Goal: Find specific page/section: Find specific page/section

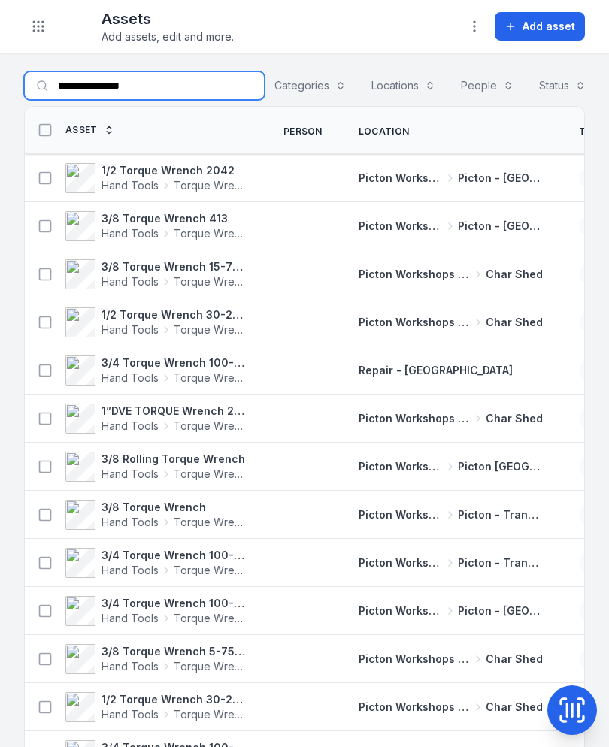
click at [163, 80] on input "**********" at bounding box center [144, 85] width 241 height 29
type input "*"
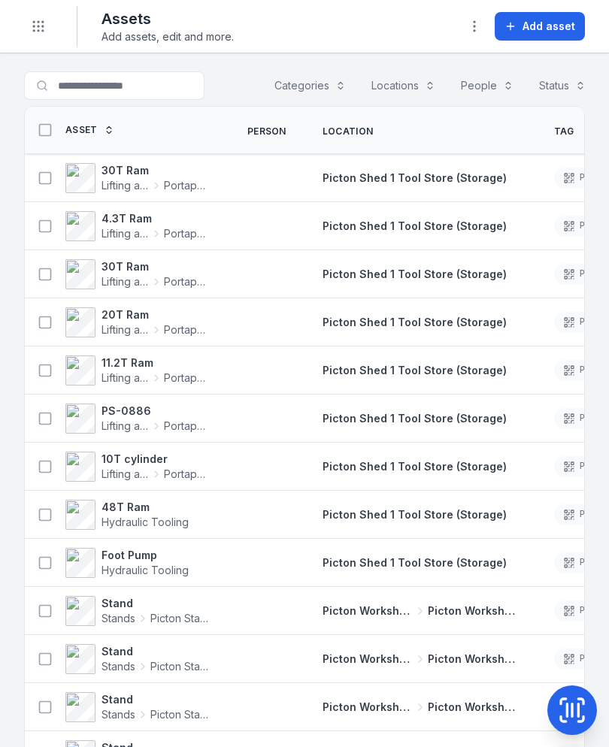
click at [572, 713] on icon at bounding box center [572, 710] width 0 height 13
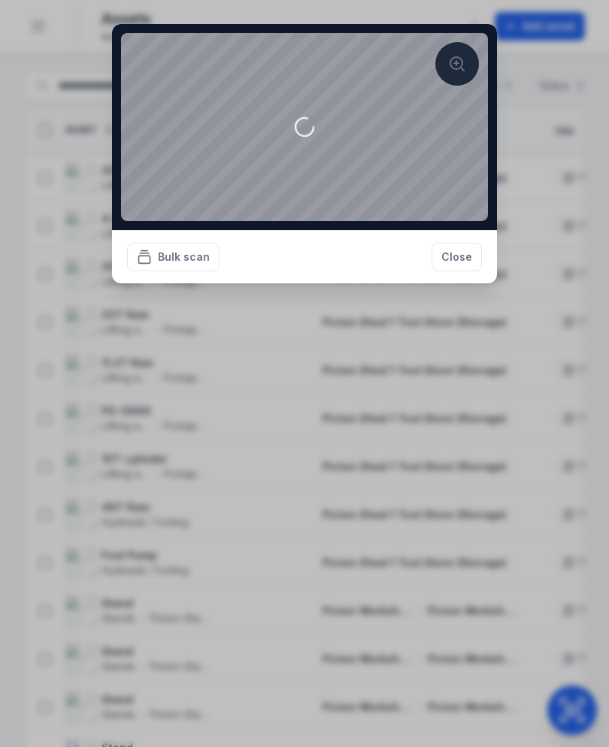
click at [466, 271] on button "Close" at bounding box center [457, 257] width 50 height 29
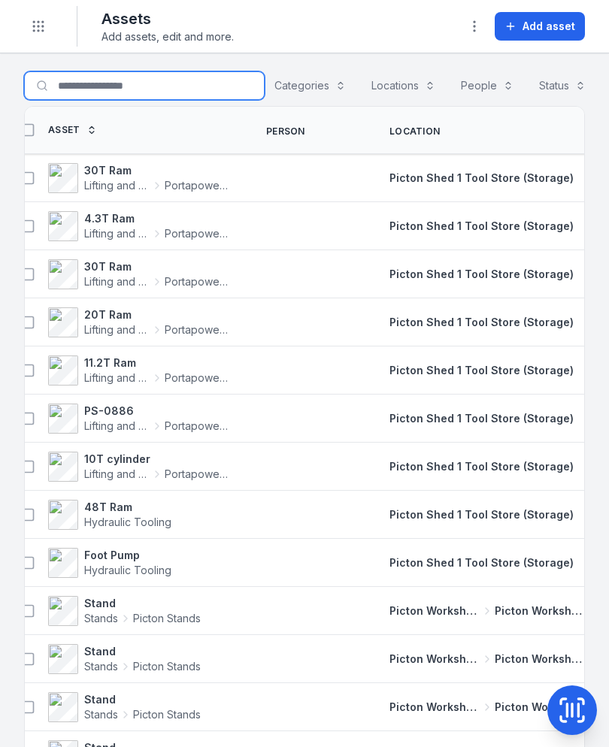
click at [79, 86] on input "Search for assets" at bounding box center [144, 85] width 241 height 29
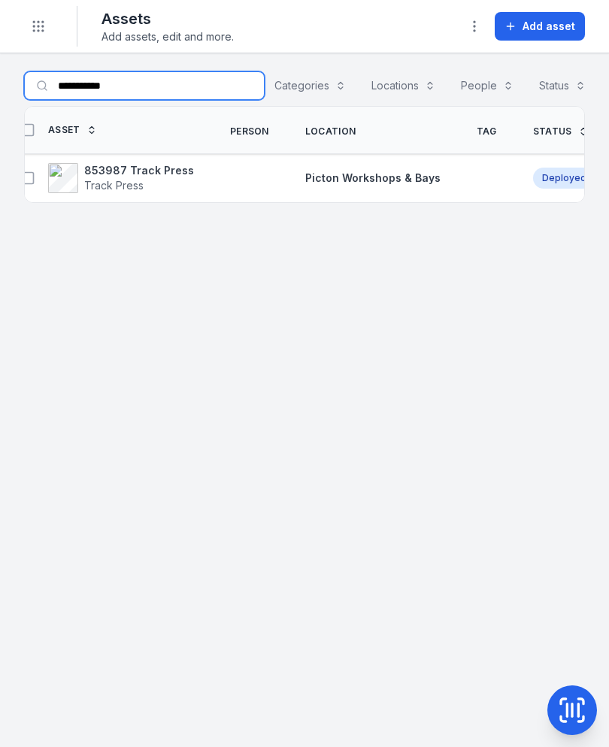
type input "**********"
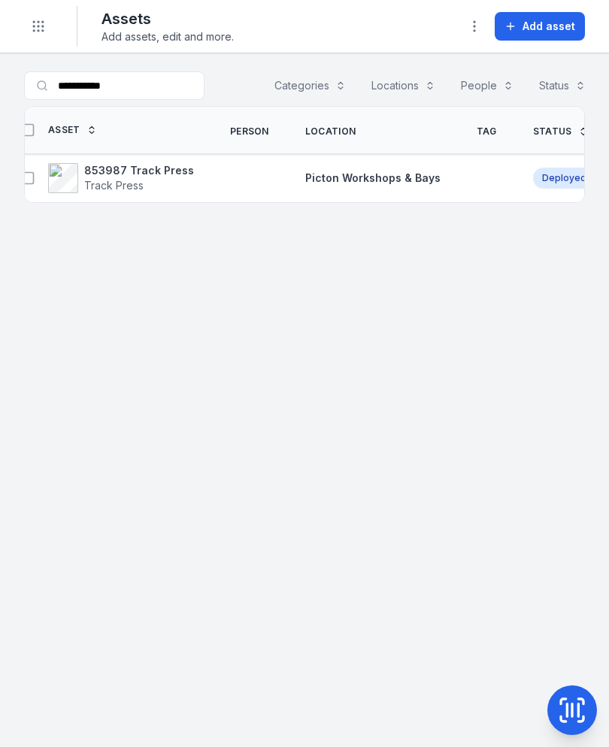
click at [146, 171] on strong "853987 Track Press" at bounding box center [139, 170] width 110 height 15
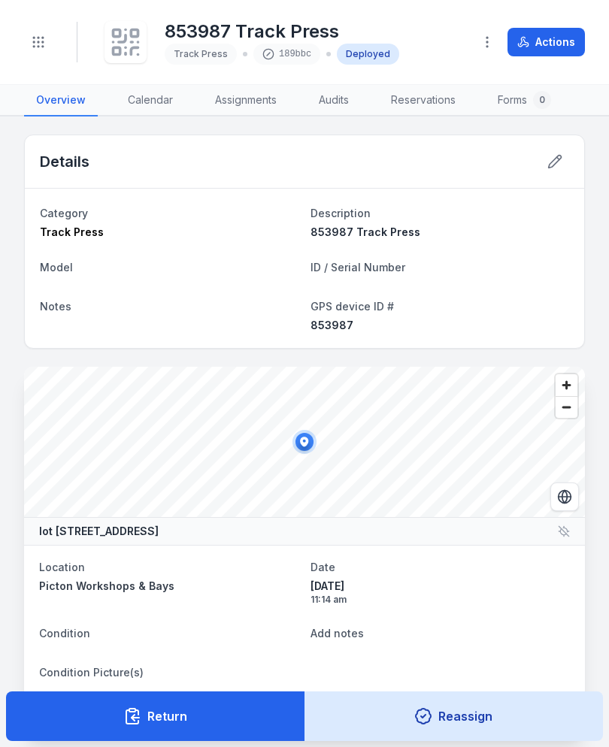
click at [493, 42] on icon "button" at bounding box center [487, 42] width 15 height 15
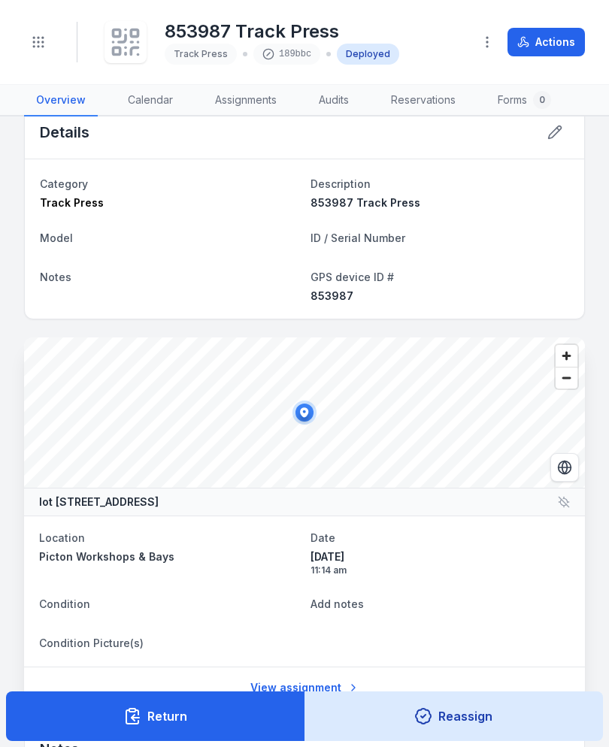
scroll to position [28, 0]
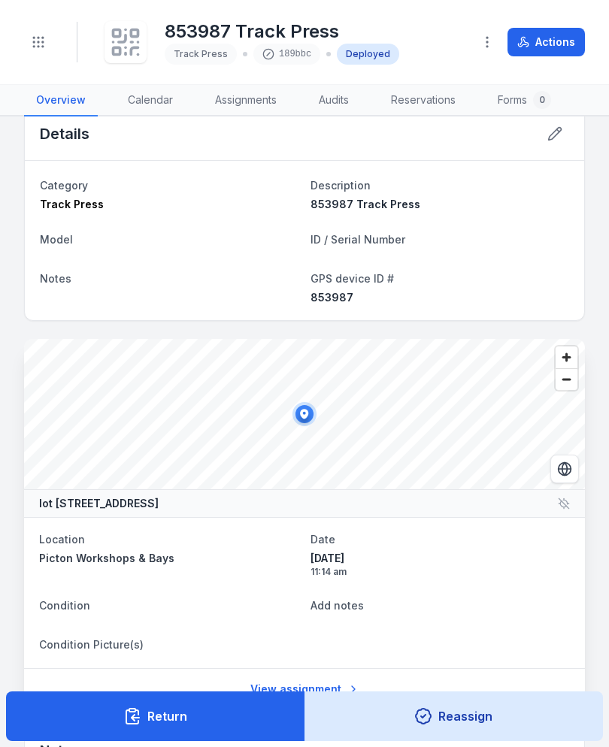
click at [38, 36] on icon "Toggle navigation" at bounding box center [38, 42] width 15 height 15
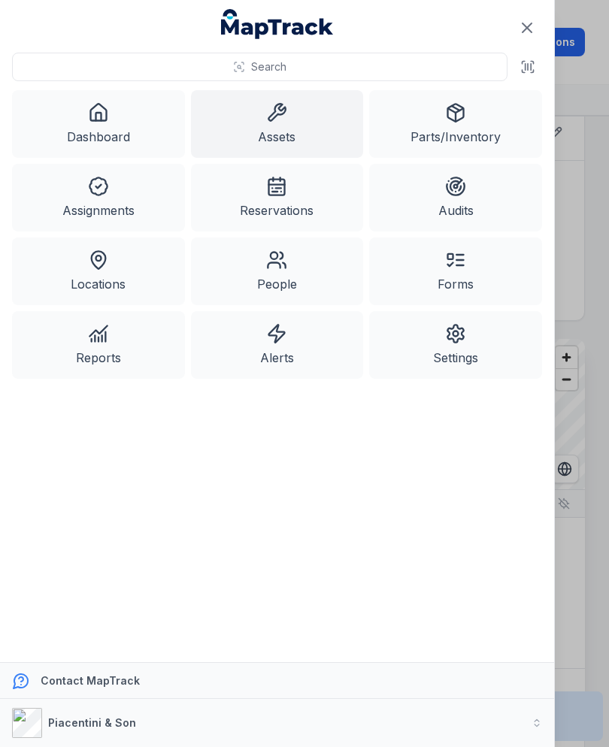
click at [299, 119] on link "Assets" at bounding box center [277, 124] width 173 height 68
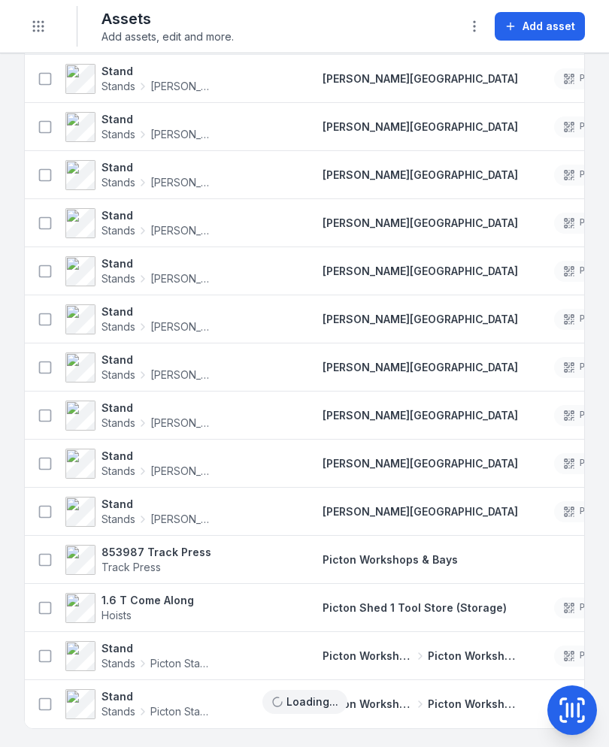
scroll to position [1831, 0]
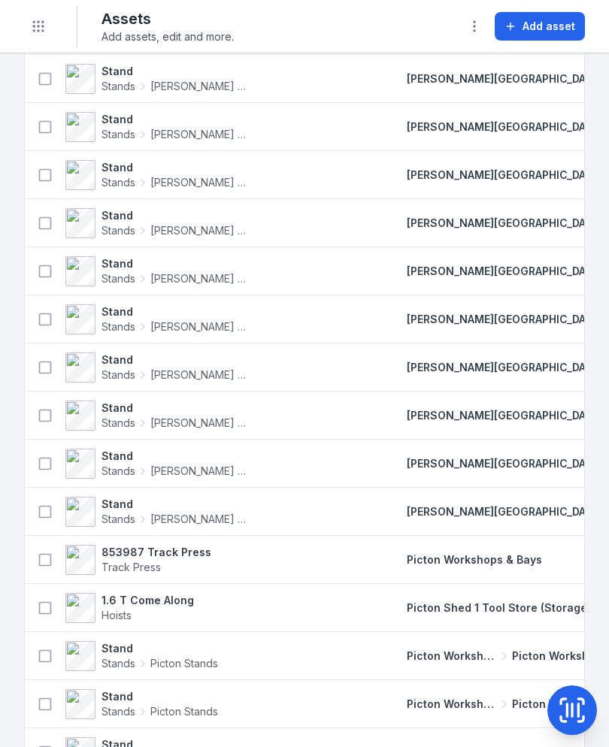
click at [167, 598] on strong "1.6 T Come Along" at bounding box center [147, 600] width 92 height 15
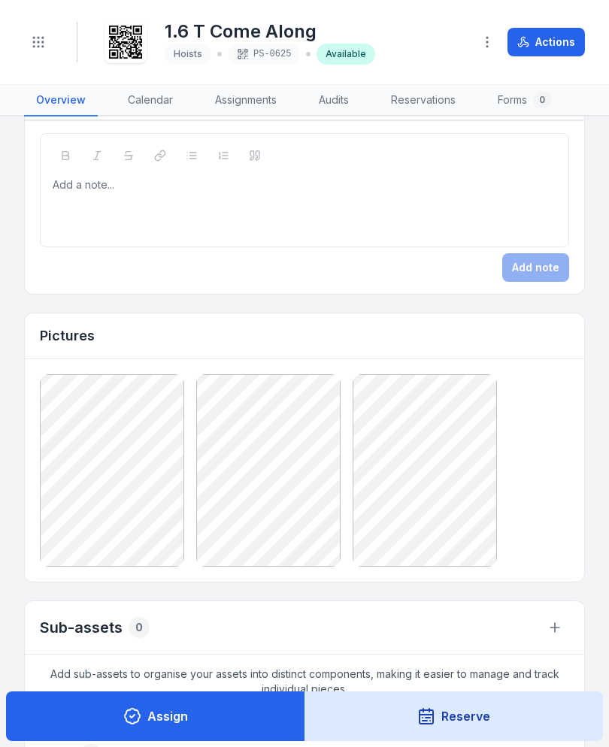
scroll to position [814, 0]
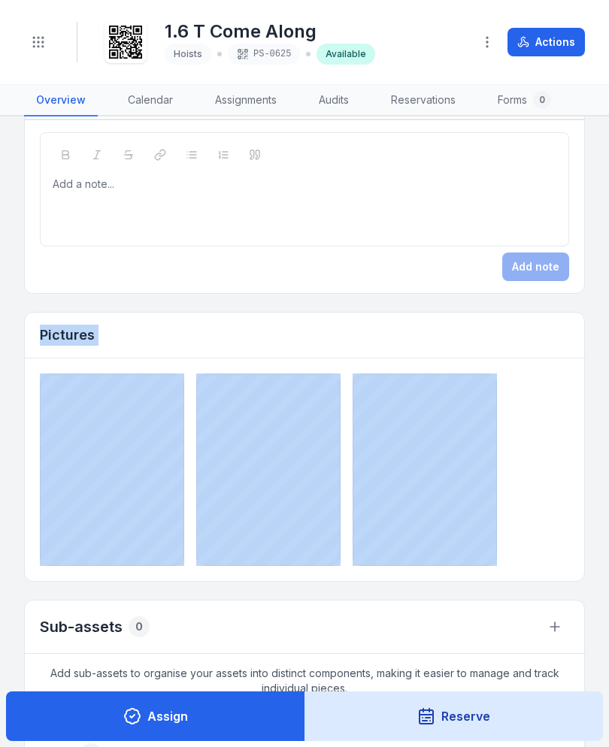
click at [507, 467] on div at bounding box center [304, 470] width 529 height 192
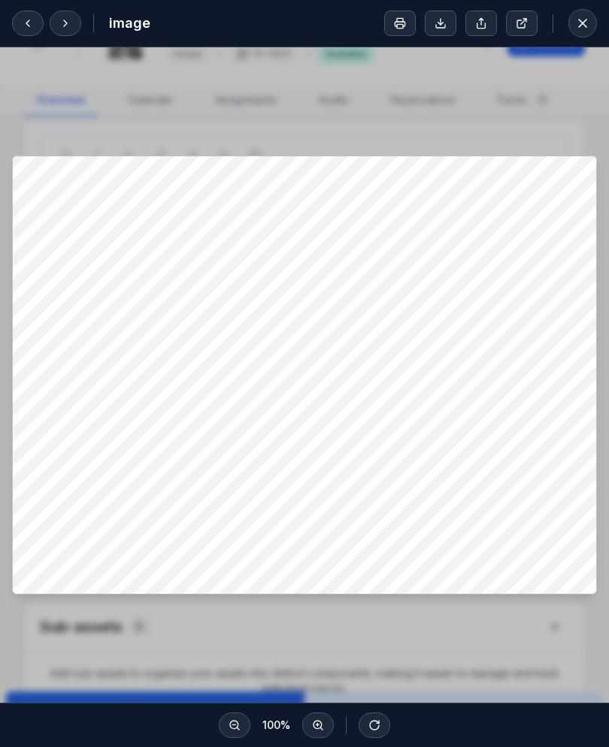
click at [580, 30] on icon at bounding box center [582, 23] width 15 height 15
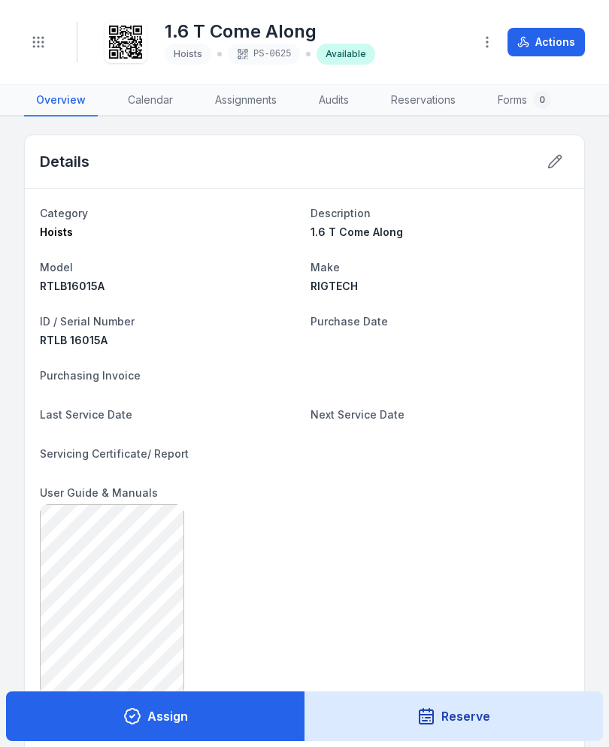
scroll to position [0, 0]
click at [548, 165] on icon at bounding box center [554, 161] width 15 height 15
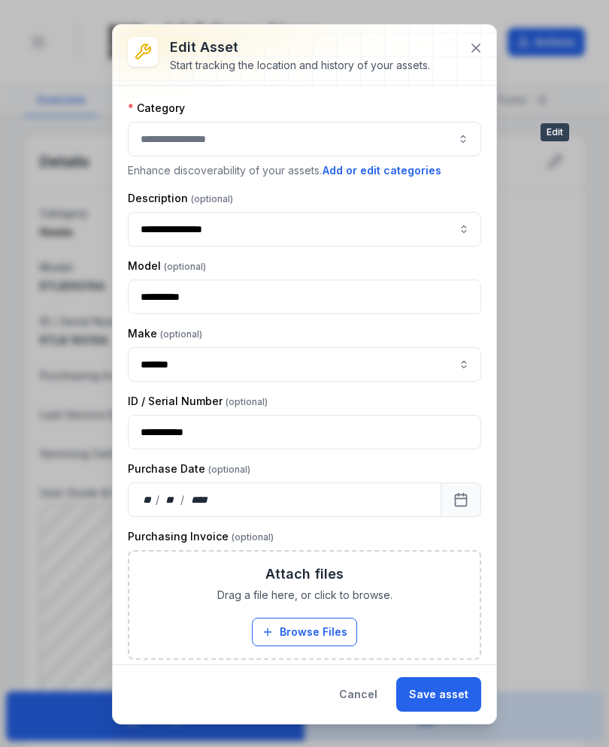
type input "******"
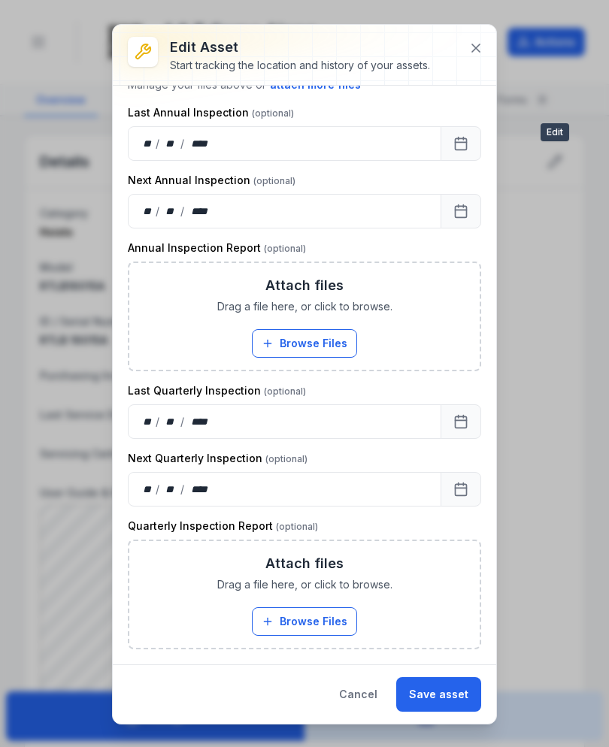
scroll to position [955, 0]
click at [488, 52] on button at bounding box center [476, 48] width 29 height 29
